Goal: Information Seeking & Learning: Learn about a topic

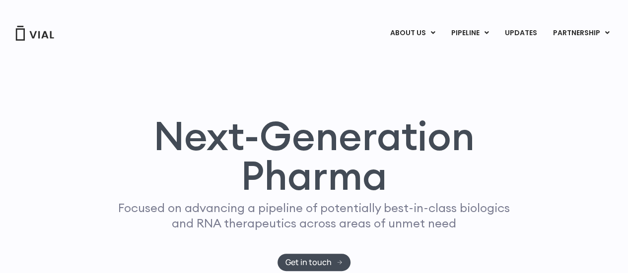
click at [224, 73] on div "Next-Generation Pharma Focused on advancing a pipeline of potentially best-in-c…" at bounding box center [314, 172] width 598 height 260
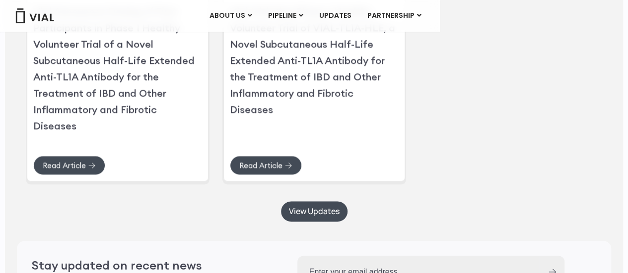
scroll to position [2240, 0]
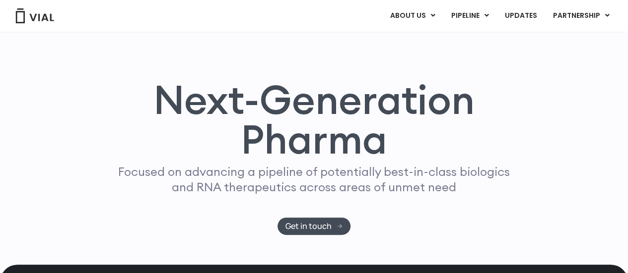
scroll to position [37, 0]
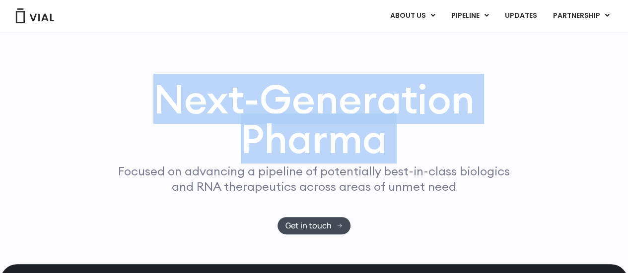
click at [307, 123] on h1 "Next-Generation Pharma" at bounding box center [314, 118] width 430 height 79
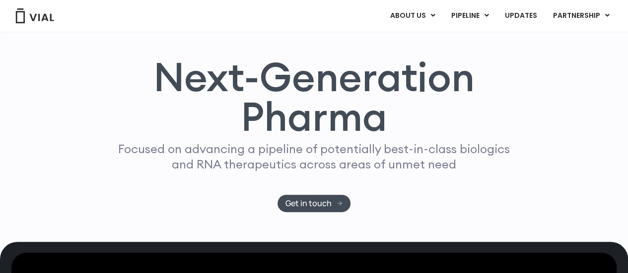
scroll to position [60, 0]
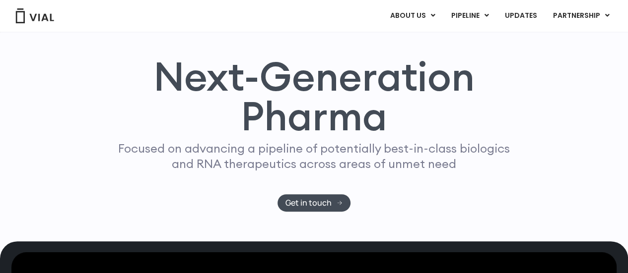
click at [307, 123] on h1 "Next-Generation Pharma" at bounding box center [314, 96] width 430 height 79
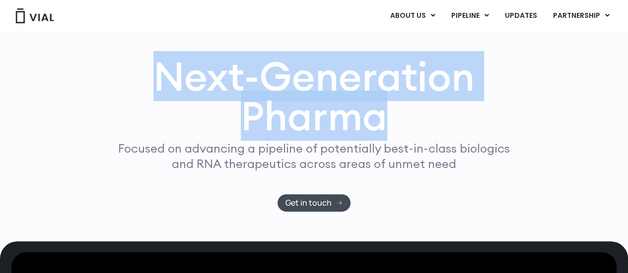
drag, startPoint x: 307, startPoint y: 123, endPoint x: 213, endPoint y: 83, distance: 102.1
click at [213, 83] on h1 "Next-Generation Pharma" at bounding box center [314, 96] width 430 height 79
drag, startPoint x: 213, startPoint y: 83, endPoint x: 313, endPoint y: 109, distance: 102.9
click at [313, 109] on h1 "Next-Generation Pharma" at bounding box center [314, 96] width 430 height 79
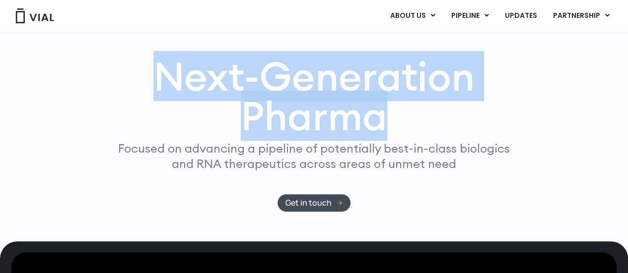
click at [313, 109] on h1 "Next-Generation Pharma" at bounding box center [314, 96] width 430 height 79
drag, startPoint x: 313, startPoint y: 109, endPoint x: 228, endPoint y: 89, distance: 87.1
click at [228, 89] on h1 "Next-Generation Pharma" at bounding box center [314, 96] width 430 height 79
drag, startPoint x: 228, startPoint y: 89, endPoint x: 302, endPoint y: 107, distance: 76.1
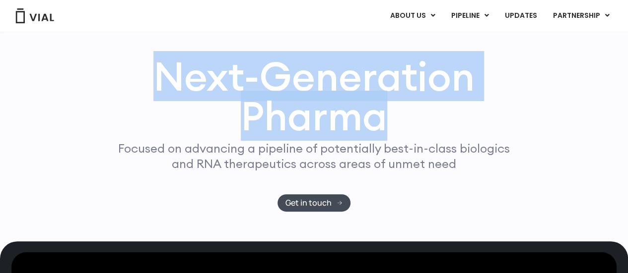
click at [302, 107] on h1 "Next-Generation Pharma" at bounding box center [314, 96] width 430 height 79
drag, startPoint x: 302, startPoint y: 107, endPoint x: 213, endPoint y: 80, distance: 92.3
click at [213, 80] on h1 "Next-Generation Pharma" at bounding box center [314, 96] width 430 height 79
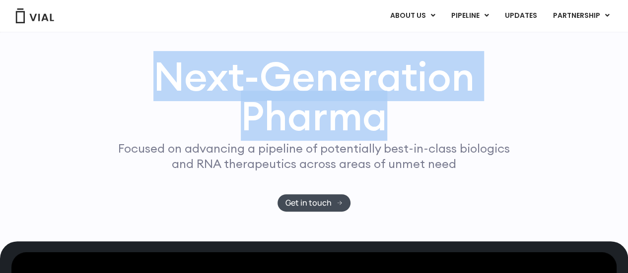
drag, startPoint x: 213, startPoint y: 80, endPoint x: 301, endPoint y: 108, distance: 91.7
click at [301, 108] on h1 "Next-Generation Pharma" at bounding box center [314, 96] width 430 height 79
drag, startPoint x: 301, startPoint y: 108, endPoint x: 224, endPoint y: 79, distance: 82.0
click at [224, 79] on h1 "Next-Generation Pharma" at bounding box center [314, 96] width 430 height 79
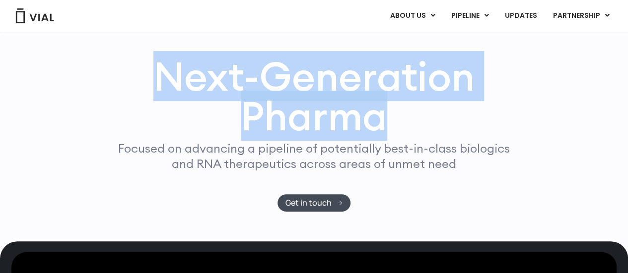
click at [224, 79] on h1 "Next-Generation Pharma" at bounding box center [314, 96] width 430 height 79
drag, startPoint x: 224, startPoint y: 79, endPoint x: 284, endPoint y: 106, distance: 65.6
click at [284, 106] on h1 "Next-Generation Pharma" at bounding box center [314, 96] width 430 height 79
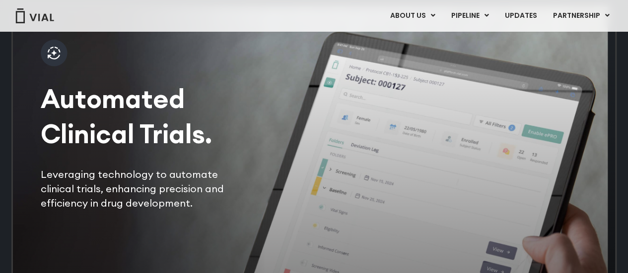
scroll to position [2049, 0]
